Goal: Information Seeking & Learning: Learn about a topic

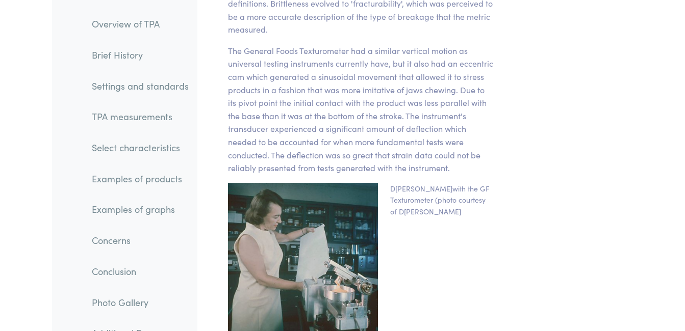
scroll to position [1793, 0]
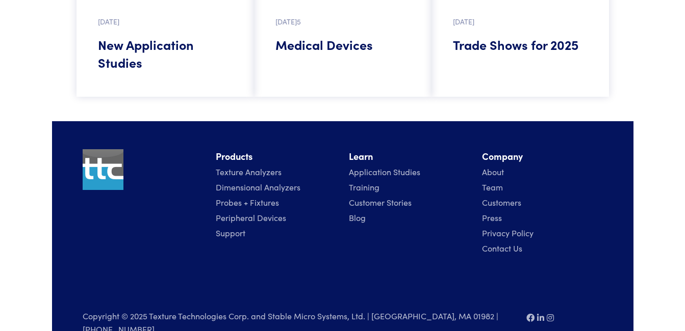
scroll to position [1059, 0]
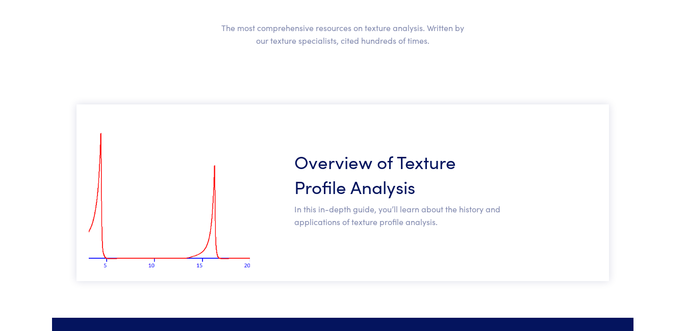
scroll to position [119, 0]
